Goal: Navigation & Orientation: Find specific page/section

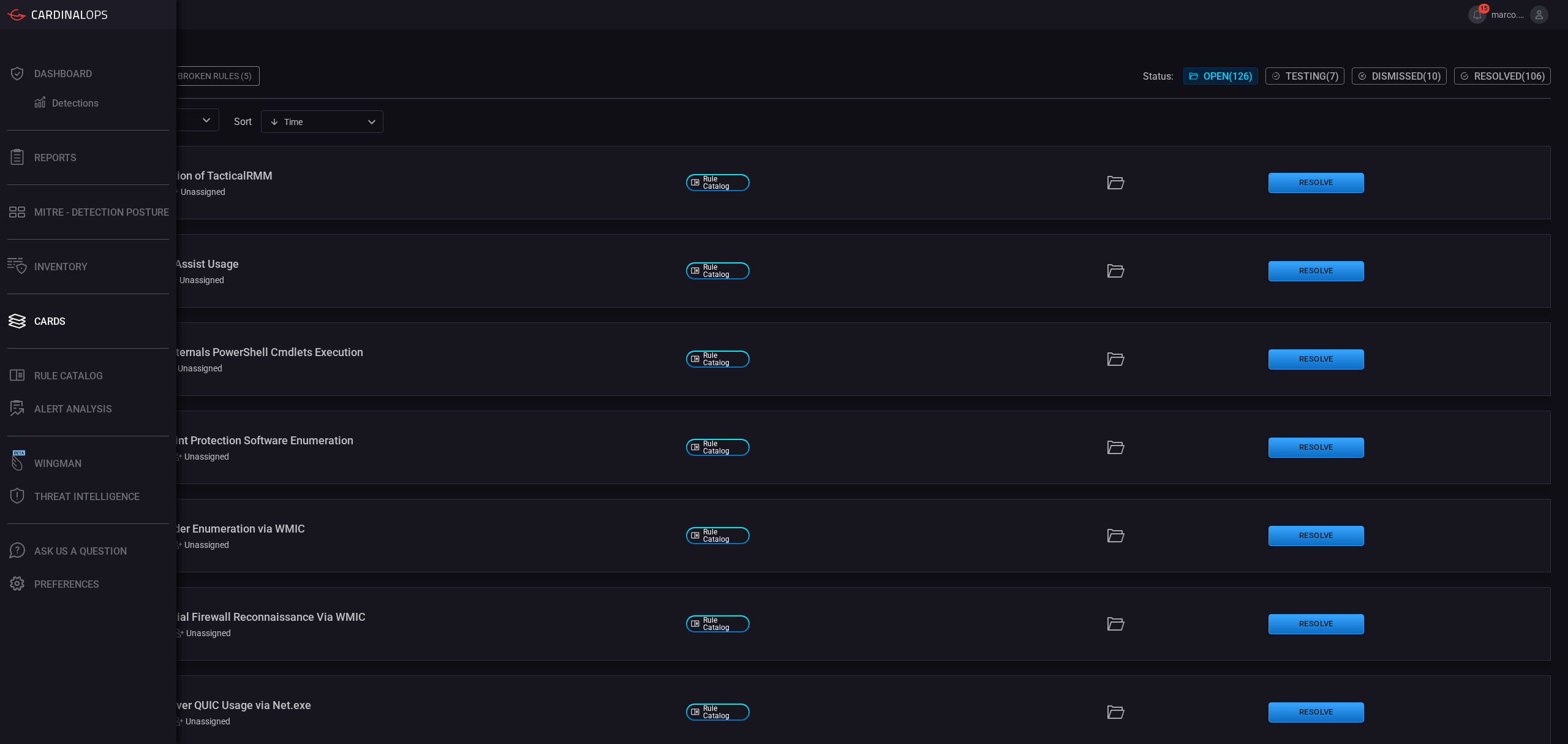
scroll to position [572, 0]
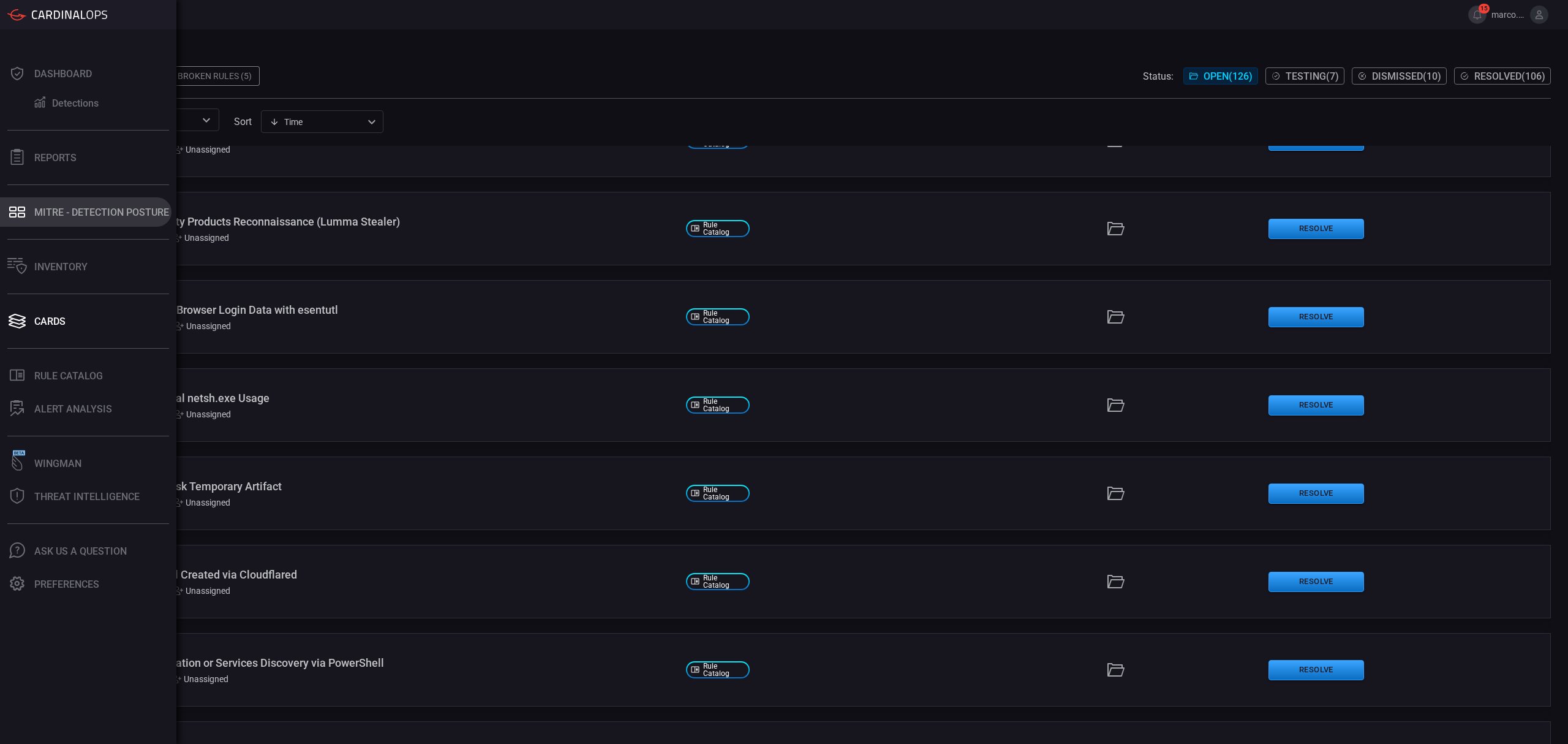
click at [69, 212] on div "MITRE - Detection Posture" at bounding box center [102, 212] width 135 height 12
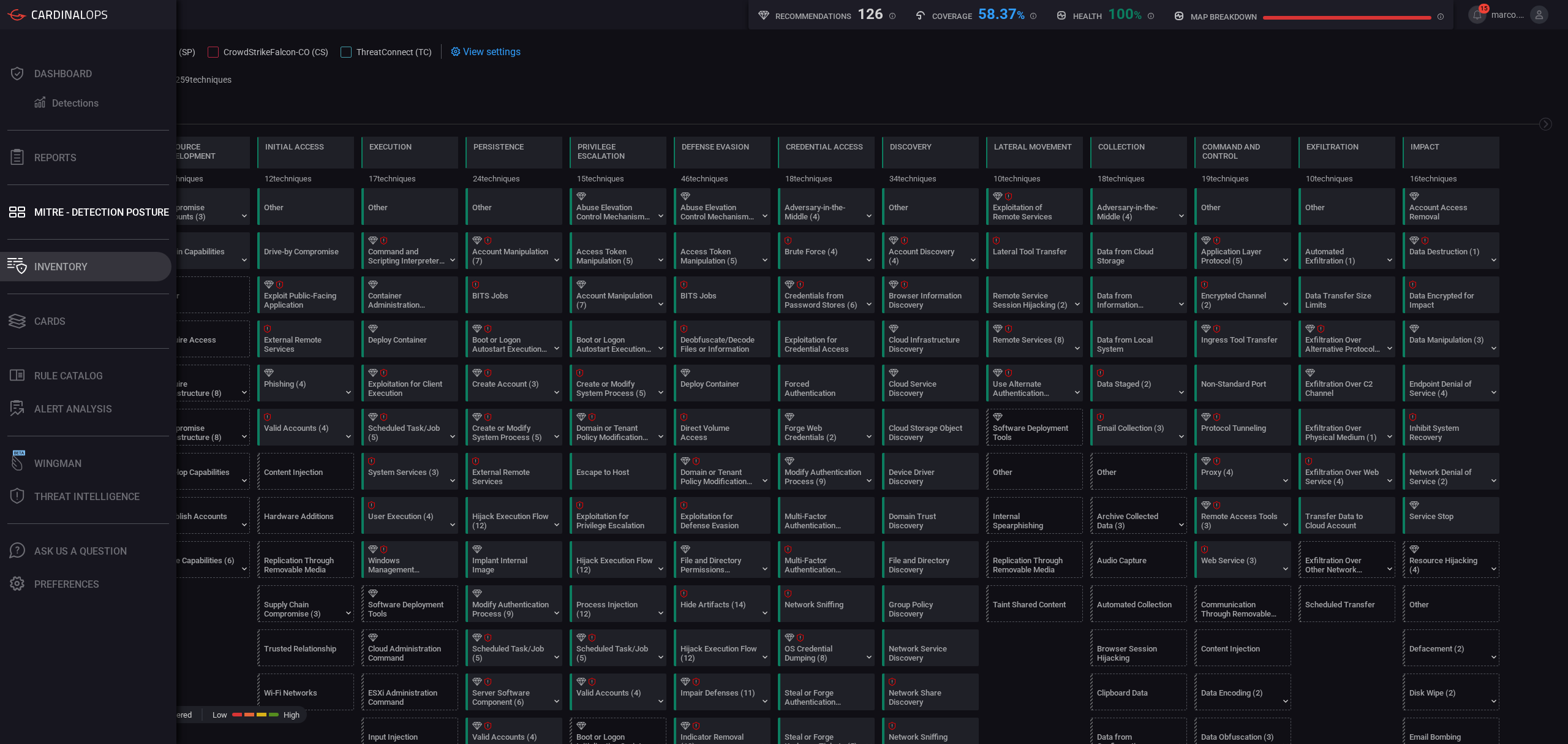
click at [56, 265] on div "Inventory" at bounding box center [60, 267] width 53 height 12
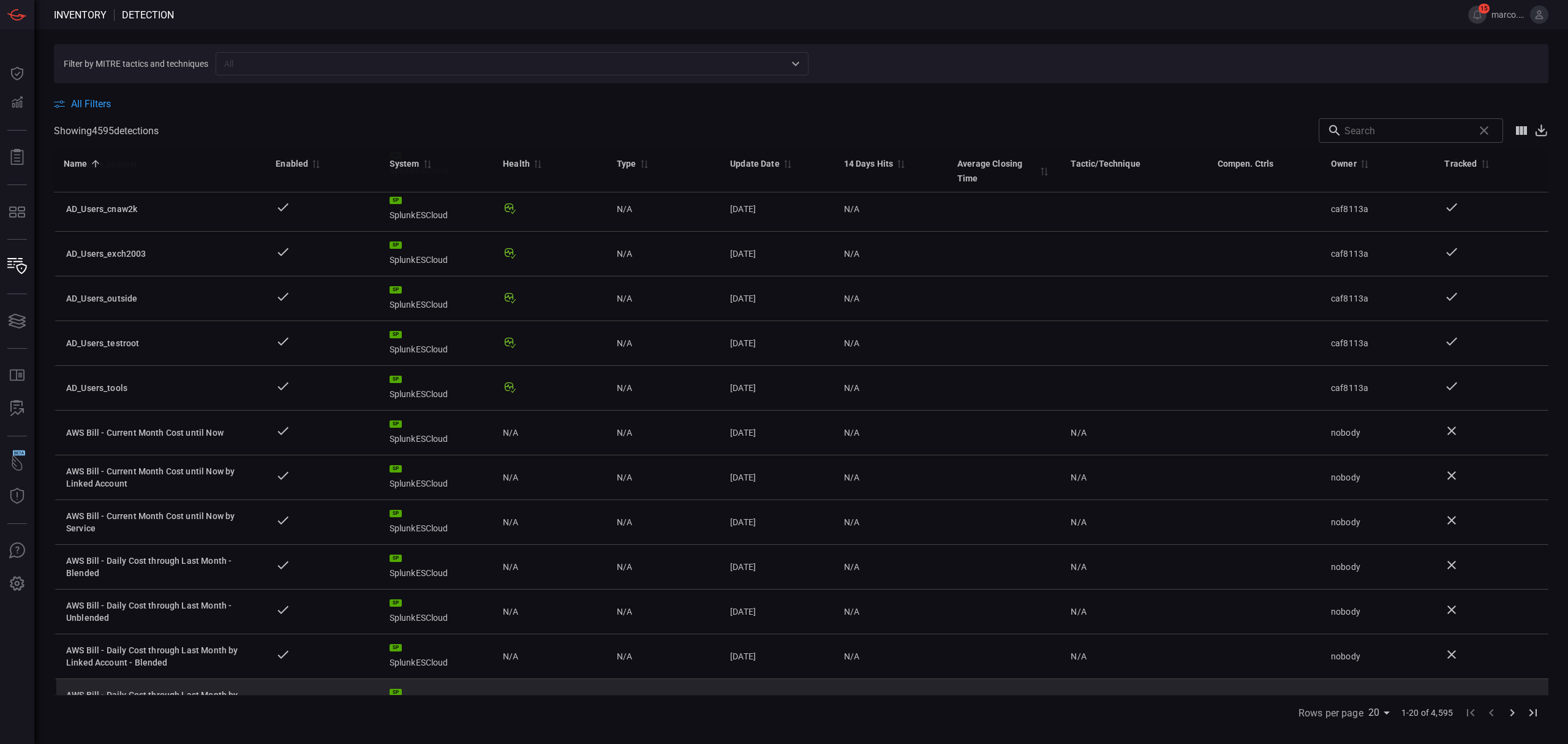
scroll to position [395, 0]
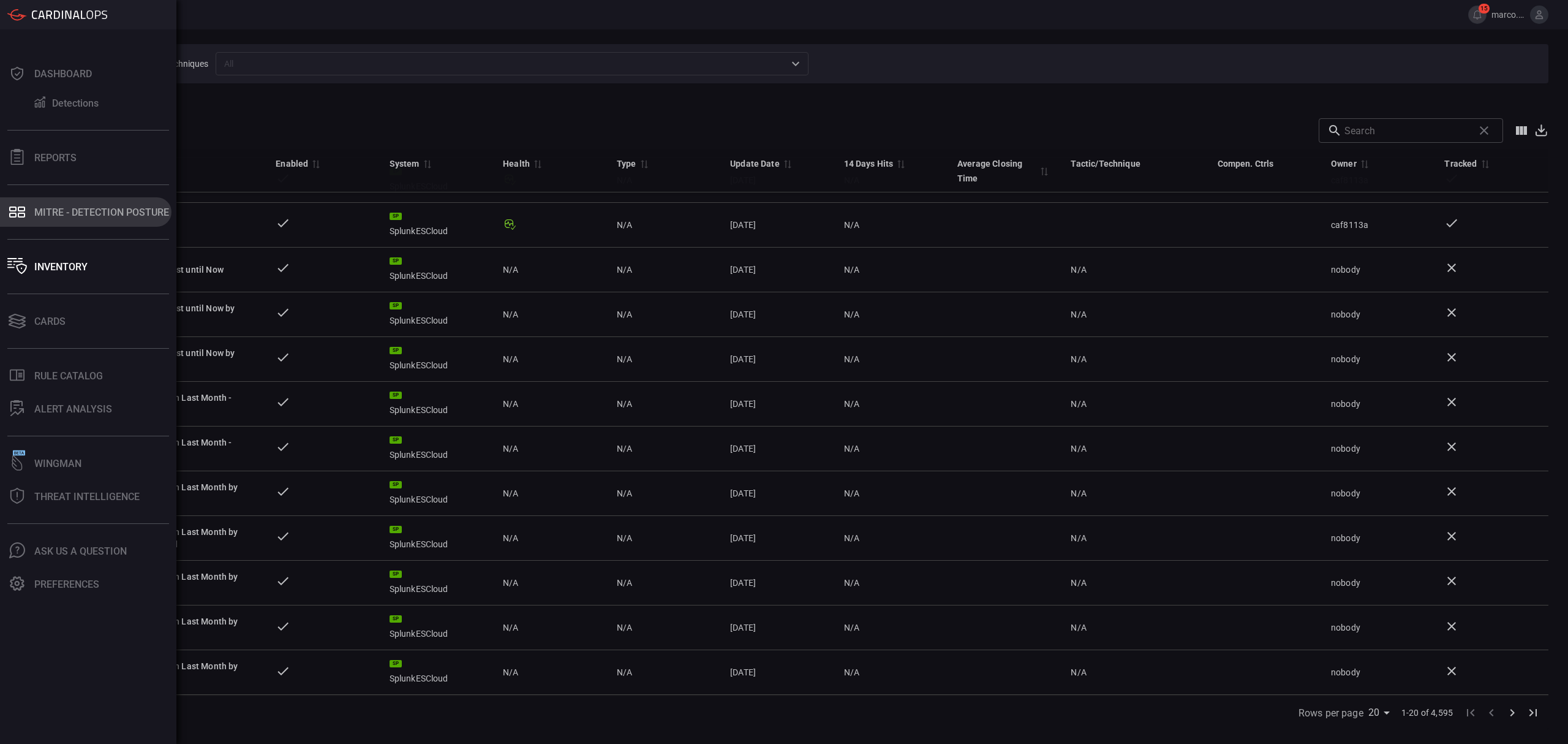
click at [67, 203] on button "MITRE - Detection Posture" at bounding box center [86, 212] width 172 height 29
